Goal: Task Accomplishment & Management: Manage account settings

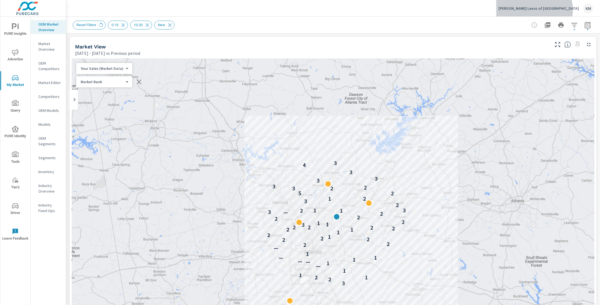
click at [571, 10] on p "[PERSON_NAME] Lexus of [GEOGRAPHIC_DATA]" at bounding box center [539, 8] width 80 height 5
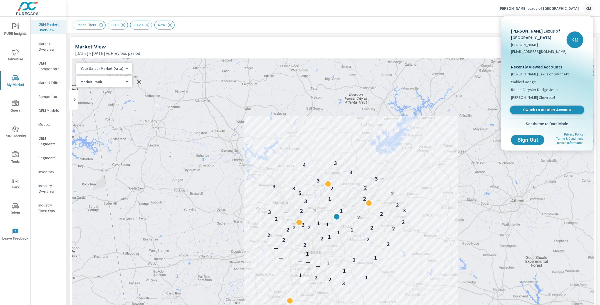
click at [543, 107] on span "Switch to Another Account" at bounding box center [547, 109] width 68 height 5
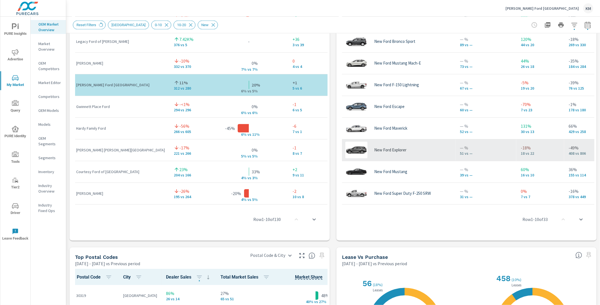
scroll to position [447, 0]
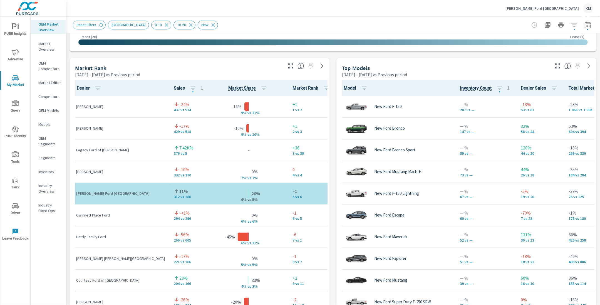
scroll to position [335, 0]
click at [571, 26] on icon "button" at bounding box center [574, 25] width 7 height 7
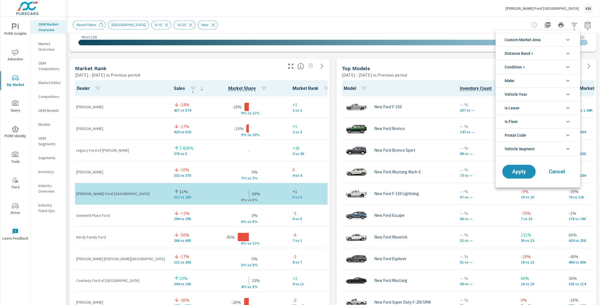
click at [535, 55] on li "Distance Band" at bounding box center [538, 53] width 85 height 14
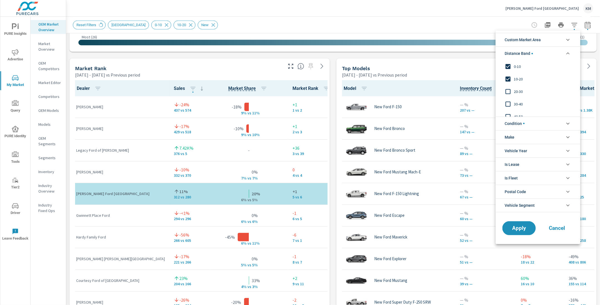
click at [507, 90] on input "filter options" at bounding box center [508, 92] width 12 height 12
click at [513, 226] on span "Apply" at bounding box center [519, 227] width 23 height 5
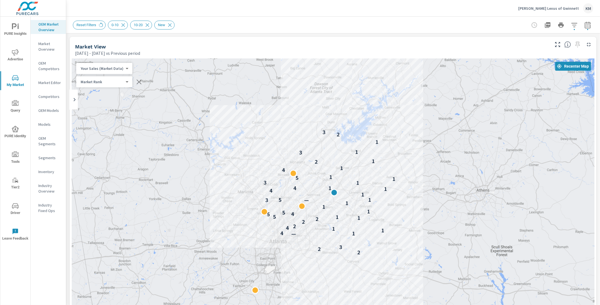
click at [570, 5] on div "[PERSON_NAME] Lexus of Gwinnett KM" at bounding box center [555, 8] width 75 height 10
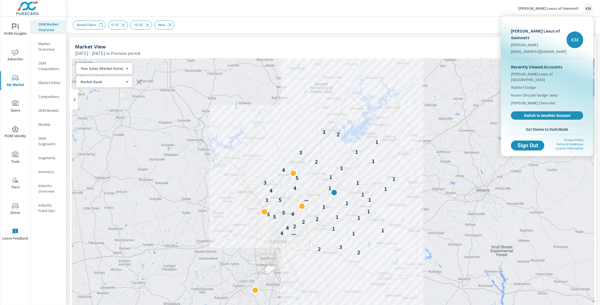
click at [532, 111] on div "Recently Viewed Accounts [PERSON_NAME] Lexus of Atlanta Waldorf Dodge Rouen Chr…" at bounding box center [547, 91] width 77 height 65
click at [535, 111] on link "Switch to Another Account" at bounding box center [547, 115] width 75 height 9
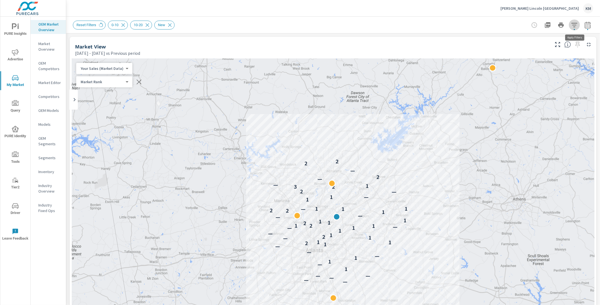
click at [573, 26] on icon "button" at bounding box center [574, 25] width 7 height 7
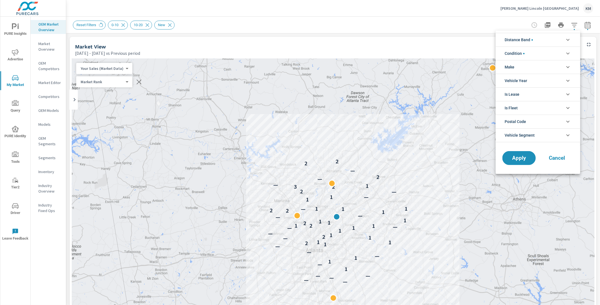
click at [529, 41] on span "Distance Band" at bounding box center [519, 39] width 28 height 13
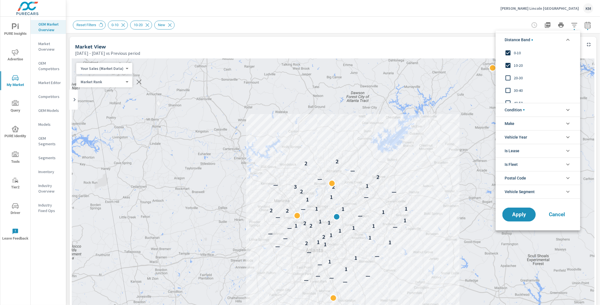
click at [508, 76] on input "filter options" at bounding box center [508, 78] width 12 height 12
click at [512, 219] on button "Apply" at bounding box center [519, 214] width 34 height 14
